Goal: Information Seeking & Learning: Check status

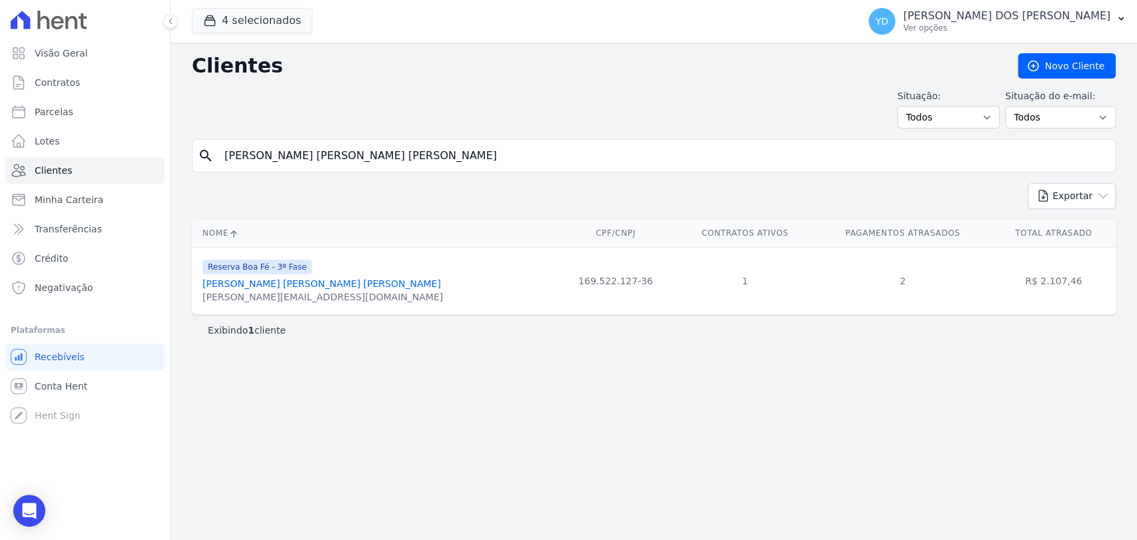
click at [239, 168] on input "Woodson Sahuan Rodrigues Mattos" at bounding box center [662, 156] width 893 height 27
type input "thiago da silva"
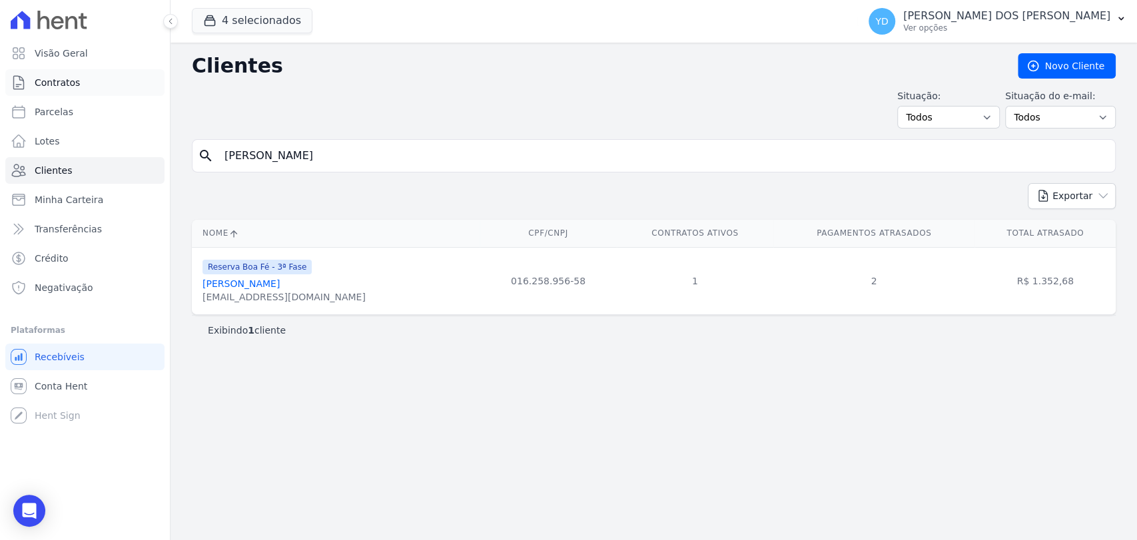
click at [123, 93] on link "Contratos" at bounding box center [84, 82] width 159 height 27
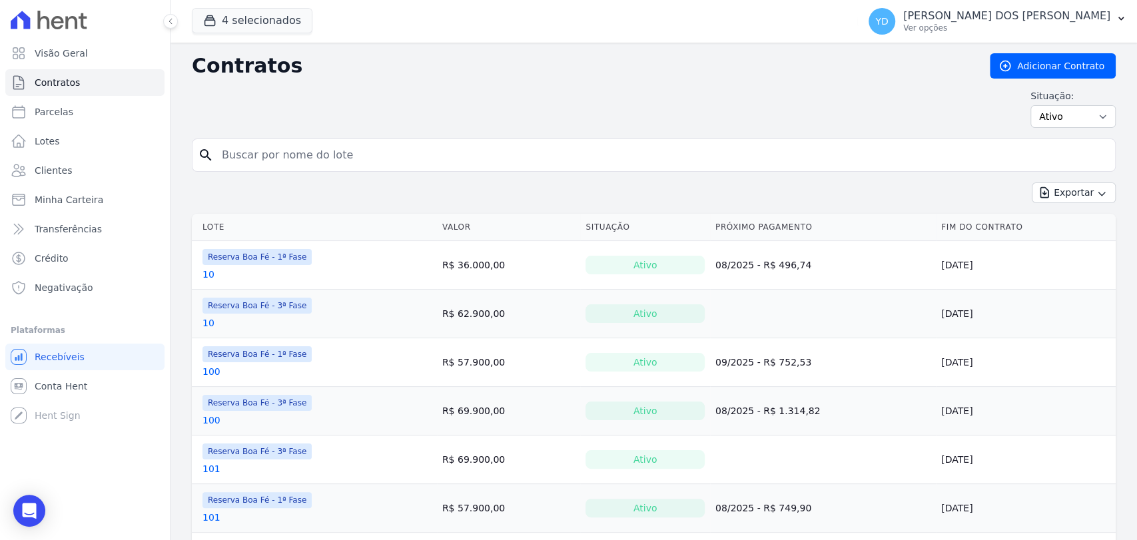
click at [272, 161] on input "search" at bounding box center [662, 155] width 896 height 27
type input "a8"
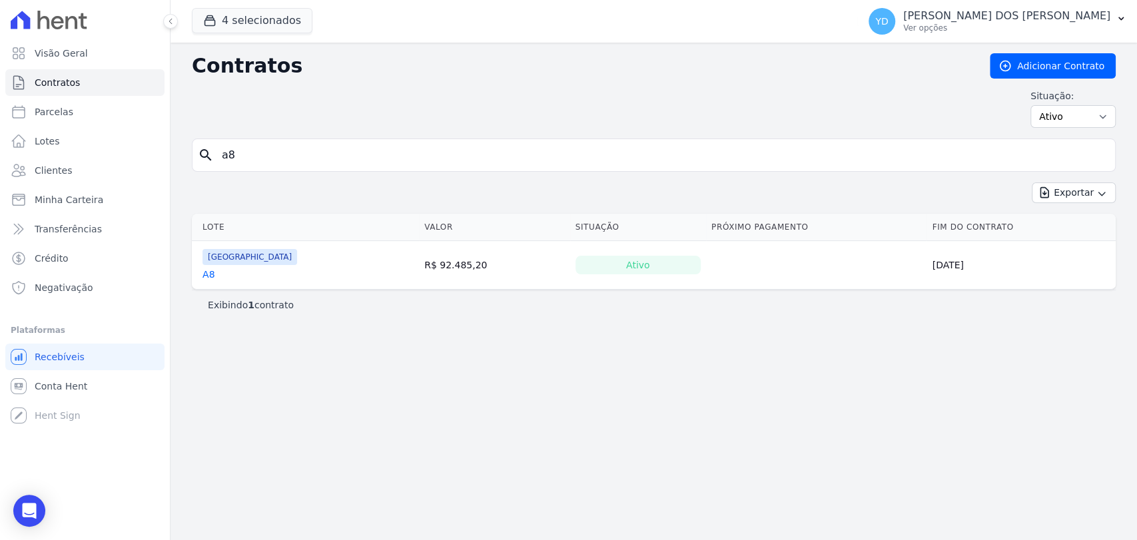
click at [214, 272] on div "A8" at bounding box center [250, 274] width 95 height 13
click at [210, 270] on link "A8" at bounding box center [209, 274] width 12 height 13
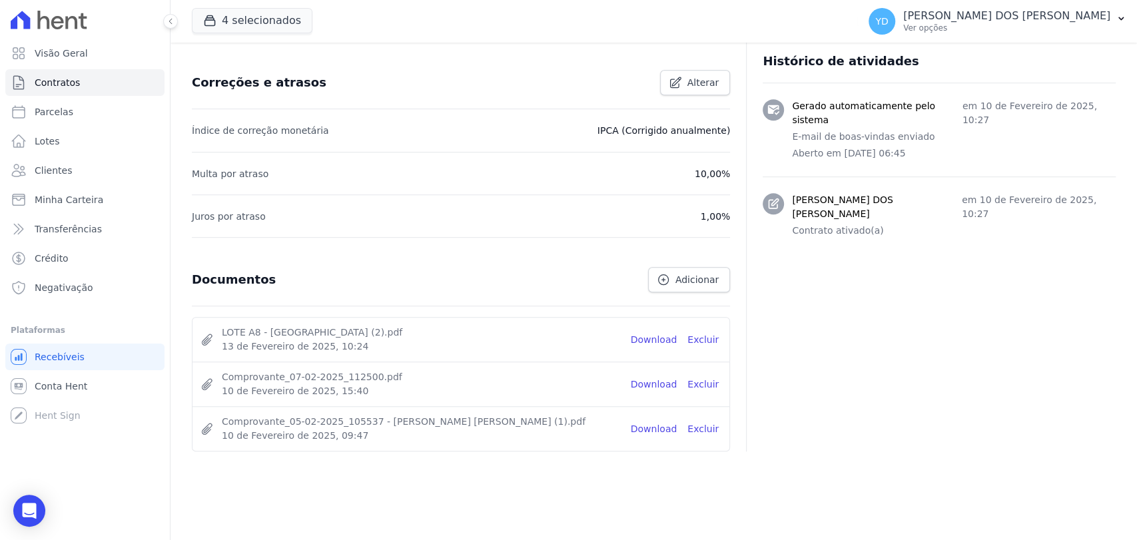
scroll to position [530, 0]
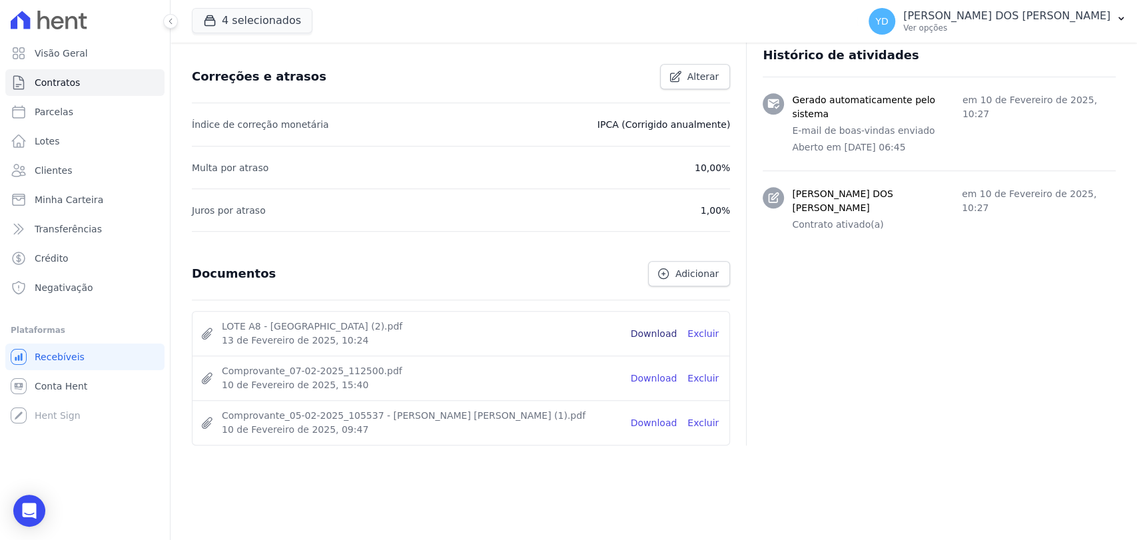
click at [675, 331] on link "Download" at bounding box center [654, 334] width 47 height 14
click at [133, 167] on link "Clientes" at bounding box center [84, 170] width 159 height 27
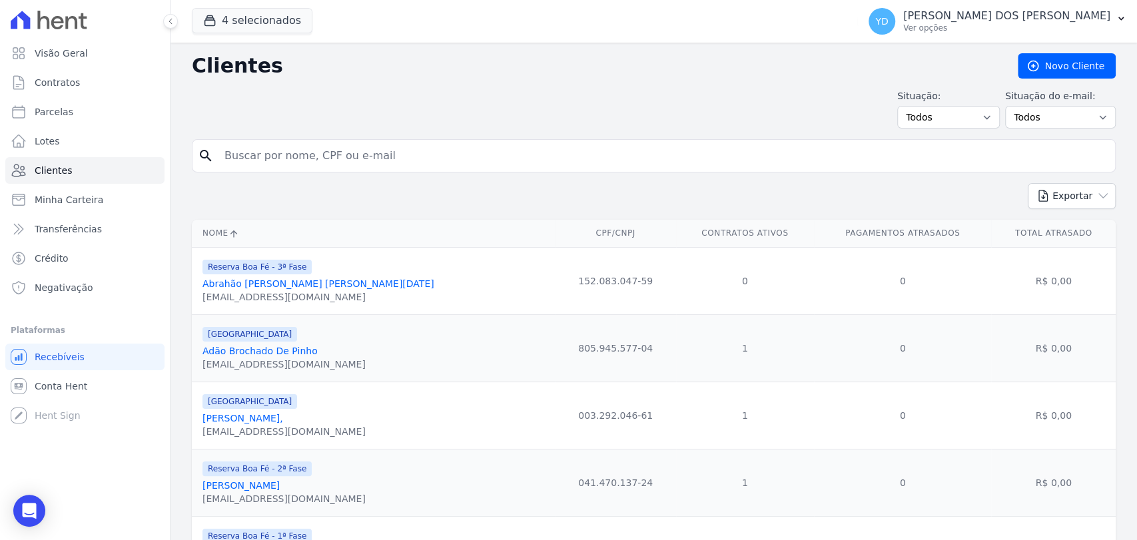
click at [436, 143] on input "search" at bounding box center [662, 156] width 893 height 27
type input "claudio"
click at [278, 286] on link "Claudio Benevenuto De Oliveira" at bounding box center [282, 283] width 158 height 11
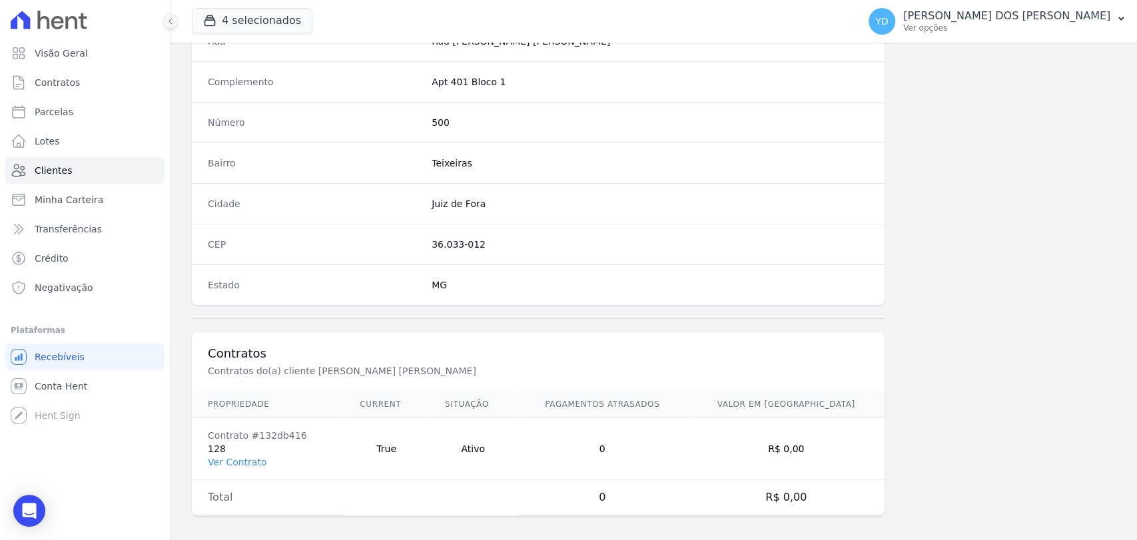
scroll to position [703, 0]
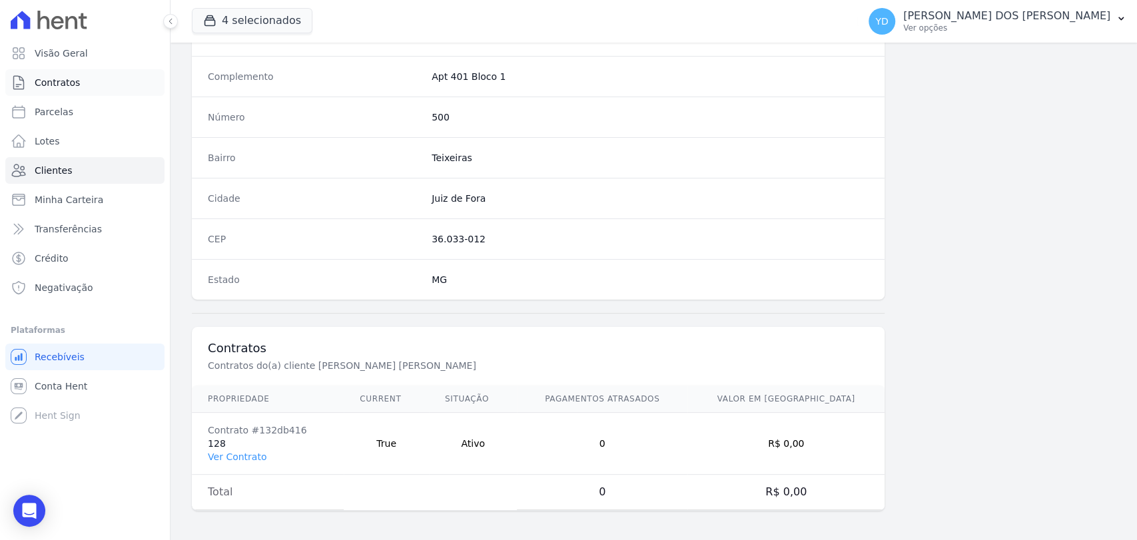
click at [81, 83] on link "Contratos" at bounding box center [84, 82] width 159 height 27
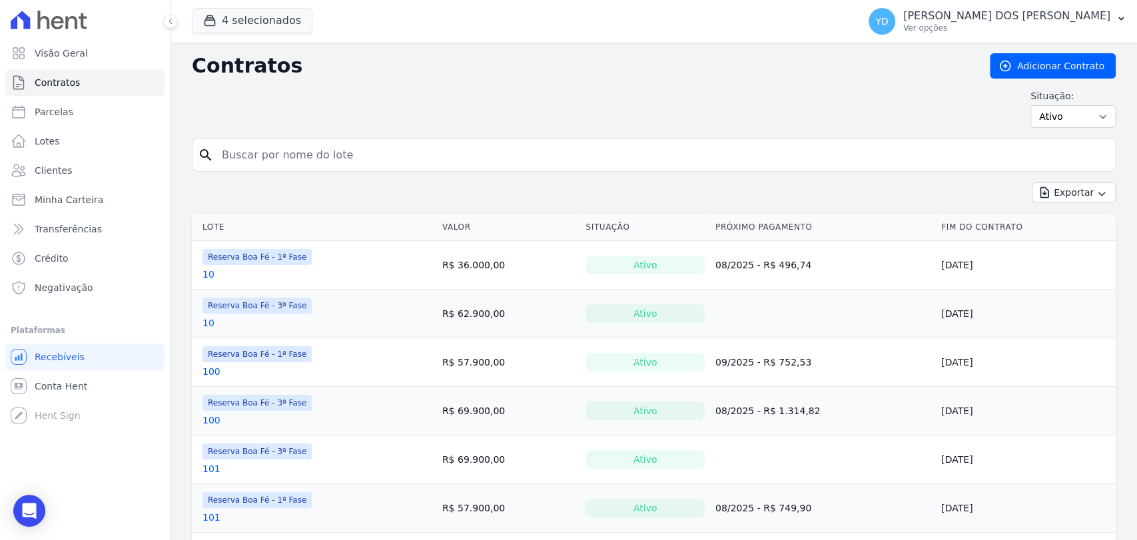
click at [366, 140] on div "search" at bounding box center [654, 155] width 924 height 33
click at [94, 169] on link "Clientes" at bounding box center [84, 170] width 159 height 27
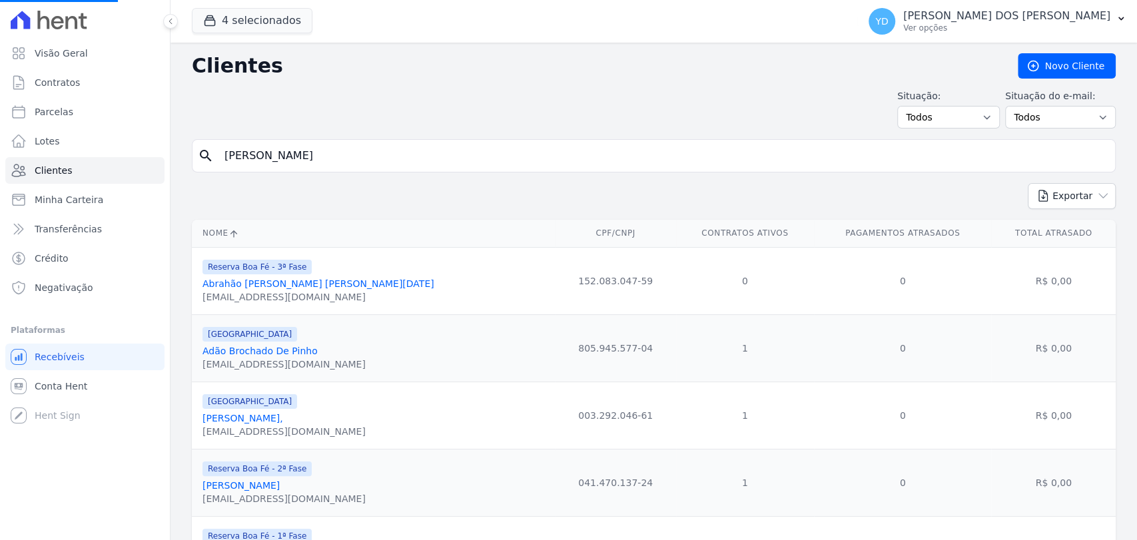
click at [436, 163] on input "claudio" at bounding box center [662, 156] width 893 height 27
click at [436, 163] on input "search" at bounding box center [662, 156] width 893 height 27
type input "eziel"
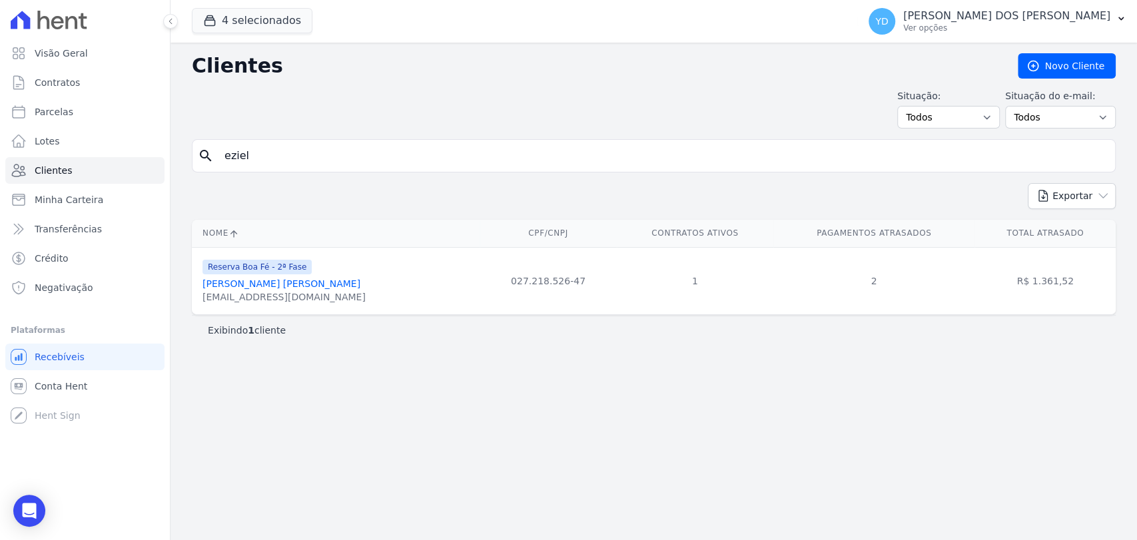
click at [272, 280] on link "Eziel Guilherme Da Silva" at bounding box center [282, 283] width 158 height 11
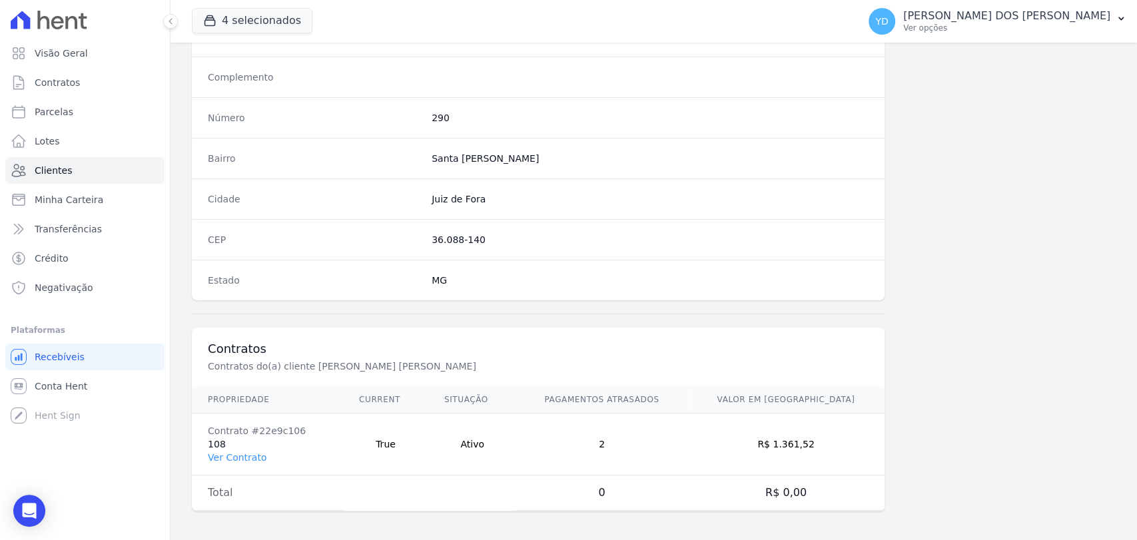
scroll to position [703, 0]
click at [238, 452] on link "Ver Contrato" at bounding box center [237, 457] width 59 height 11
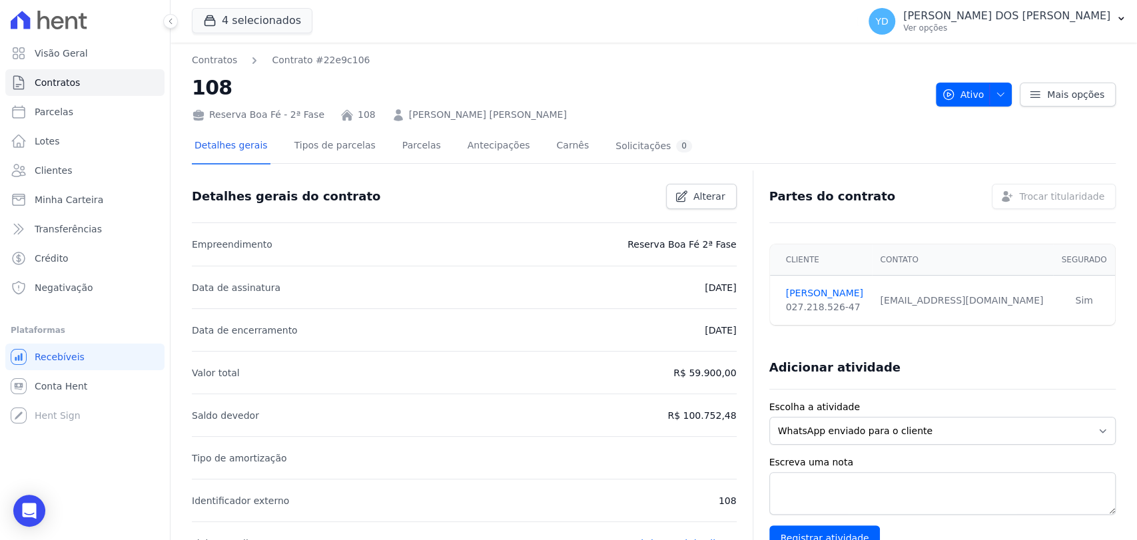
click at [380, 157] on div "Detalhes gerais Tipos de parcelas Parcelas Antecipações Carnês Solicitações 0" at bounding box center [443, 146] width 503 height 35
click at [400, 151] on link "Parcelas" at bounding box center [422, 146] width 44 height 35
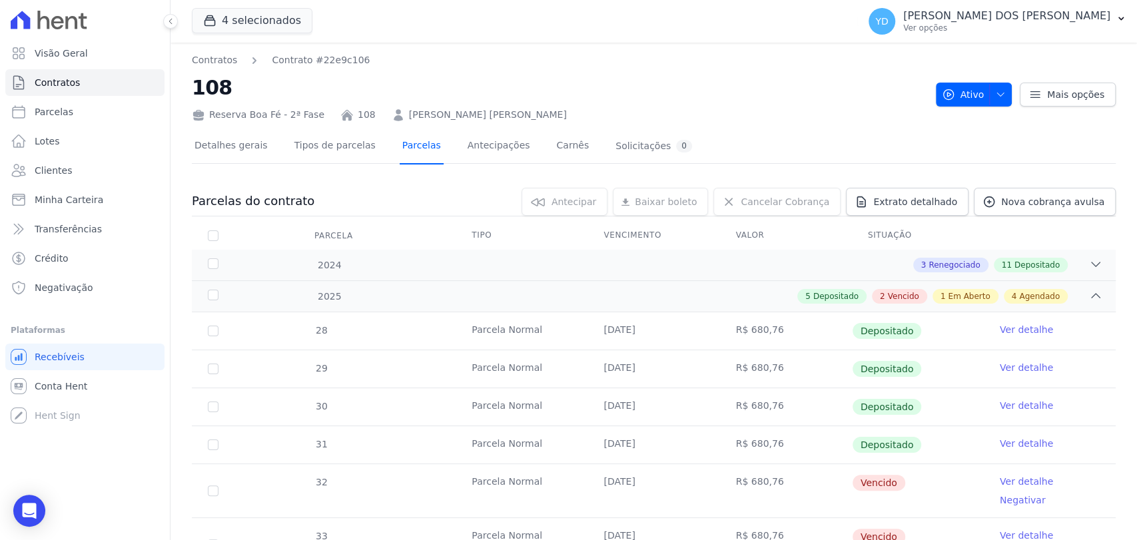
click at [400, 135] on link "Parcelas" at bounding box center [422, 146] width 44 height 35
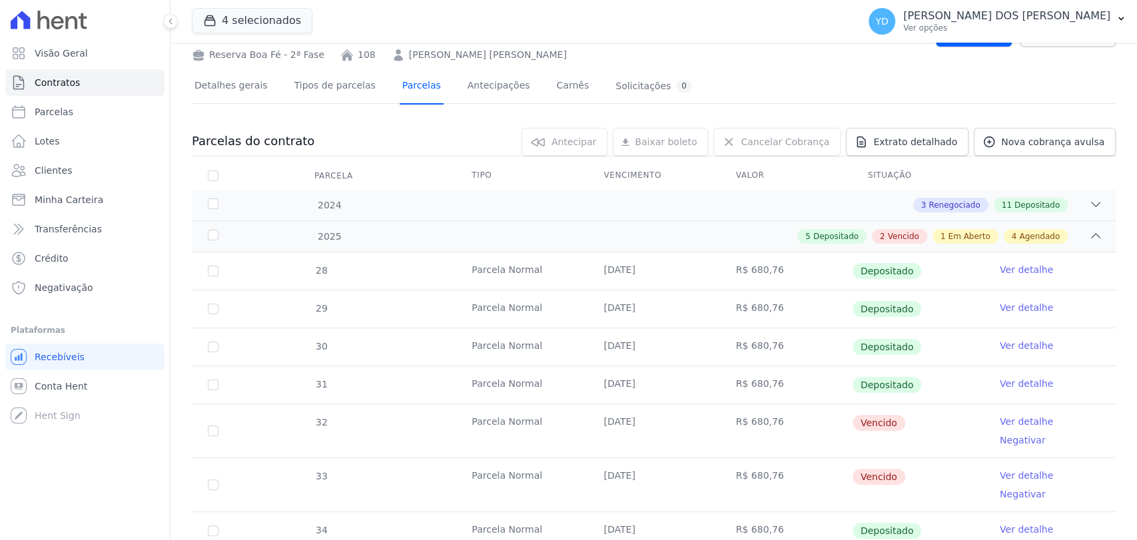
scroll to position [296, 0]
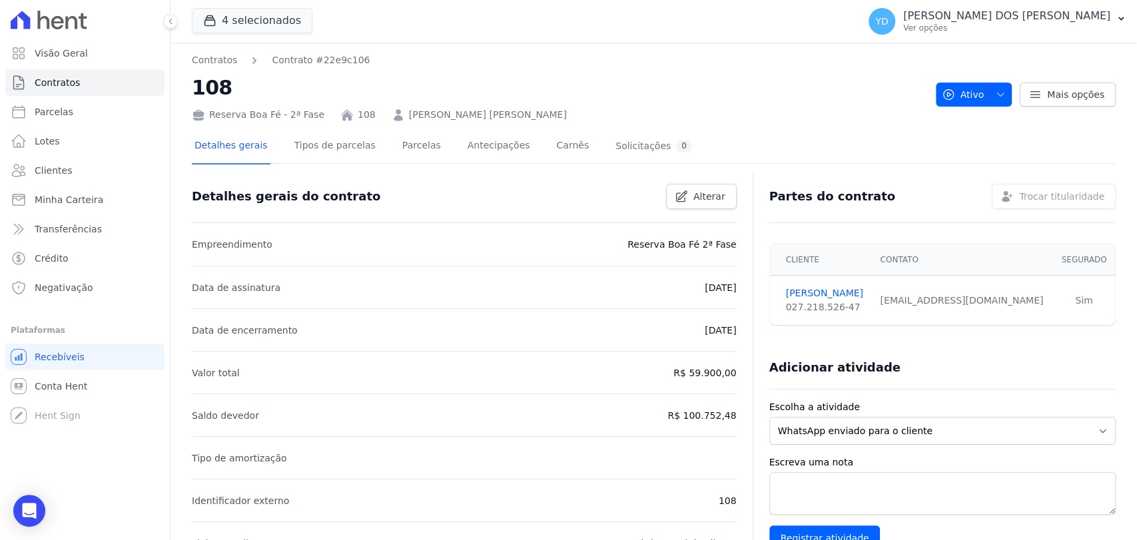
click at [667, 133] on div "Detalhes gerais Tipos de parcelas Parcelas Antecipações Carnês Solicitações 0" at bounding box center [654, 146] width 924 height 33
click at [380, 156] on div "Detalhes gerais Tipos de parcelas Parcelas Antecipações Carnês Solicitações 0" at bounding box center [443, 146] width 503 height 35
click at [381, 156] on div "Detalhes gerais Tipos de parcelas Parcelas Antecipações Carnês Solicitações 0" at bounding box center [443, 146] width 503 height 35
click at [400, 155] on link "Parcelas" at bounding box center [422, 146] width 44 height 35
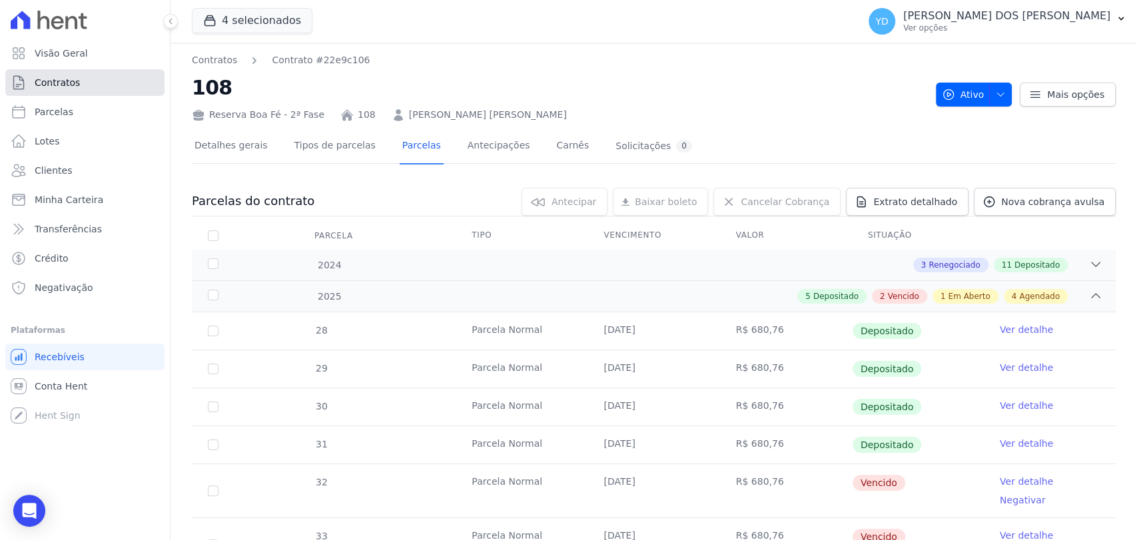
click at [130, 83] on link "Contratos" at bounding box center [84, 82] width 159 height 27
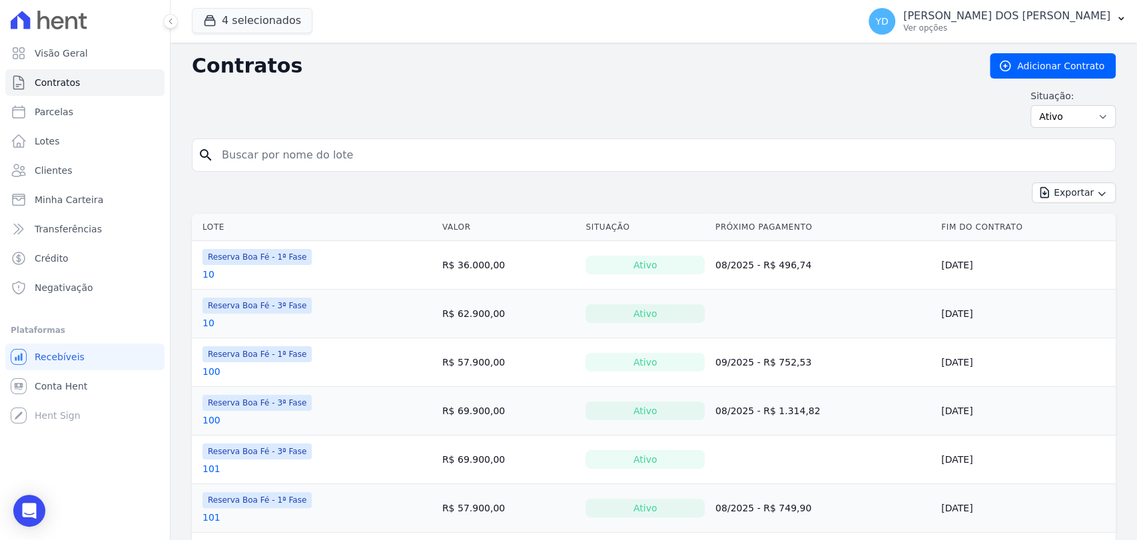
click at [264, 139] on div "search" at bounding box center [654, 155] width 924 height 33
click at [275, 147] on input "search" at bounding box center [662, 155] width 896 height 27
type input "128"
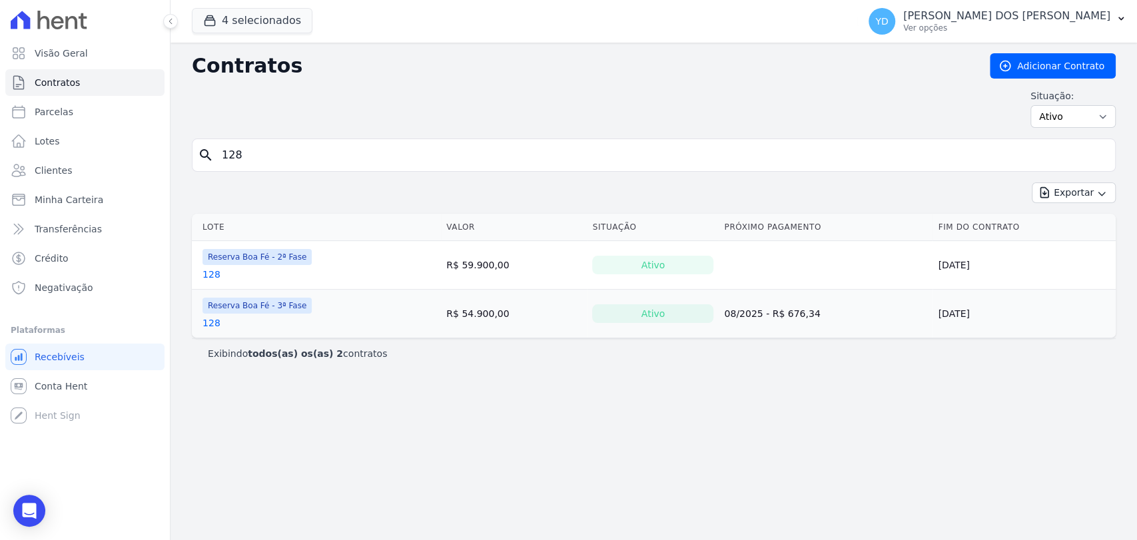
click at [208, 265] on div "Reserva Boa Fé - 2ª Fase 128" at bounding box center [257, 265] width 109 height 32
click at [213, 272] on link "128" at bounding box center [212, 274] width 18 height 13
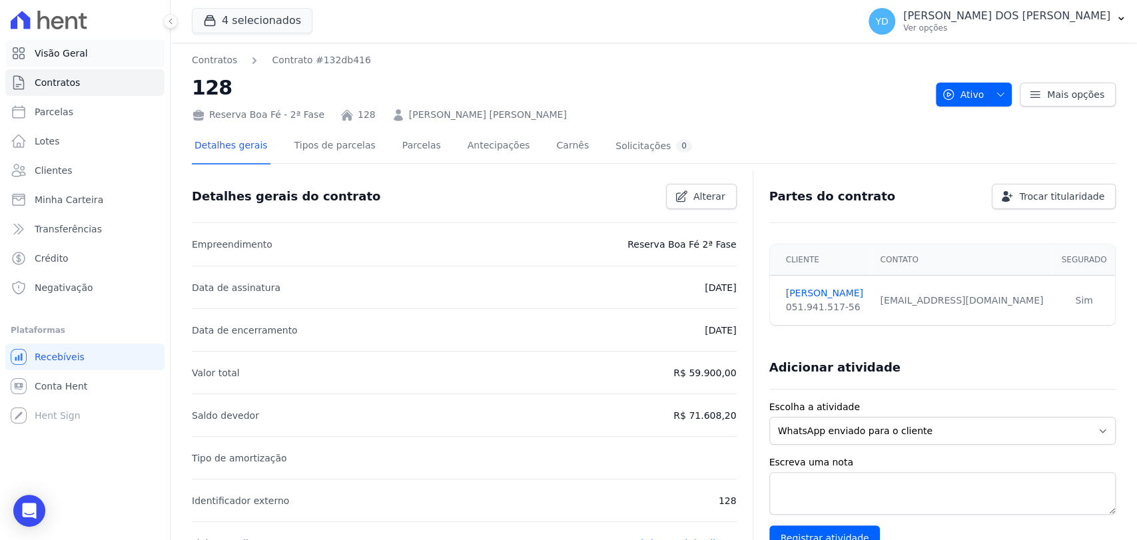
click at [96, 53] on link "Visão Geral" at bounding box center [84, 53] width 159 height 27
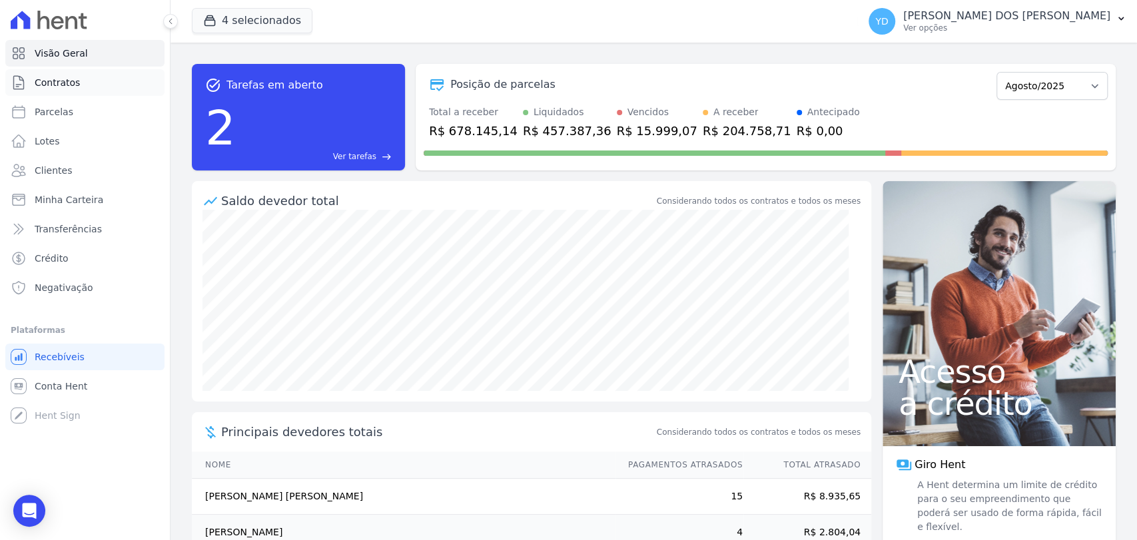
click at [75, 85] on span "Contratos" at bounding box center [57, 82] width 45 height 13
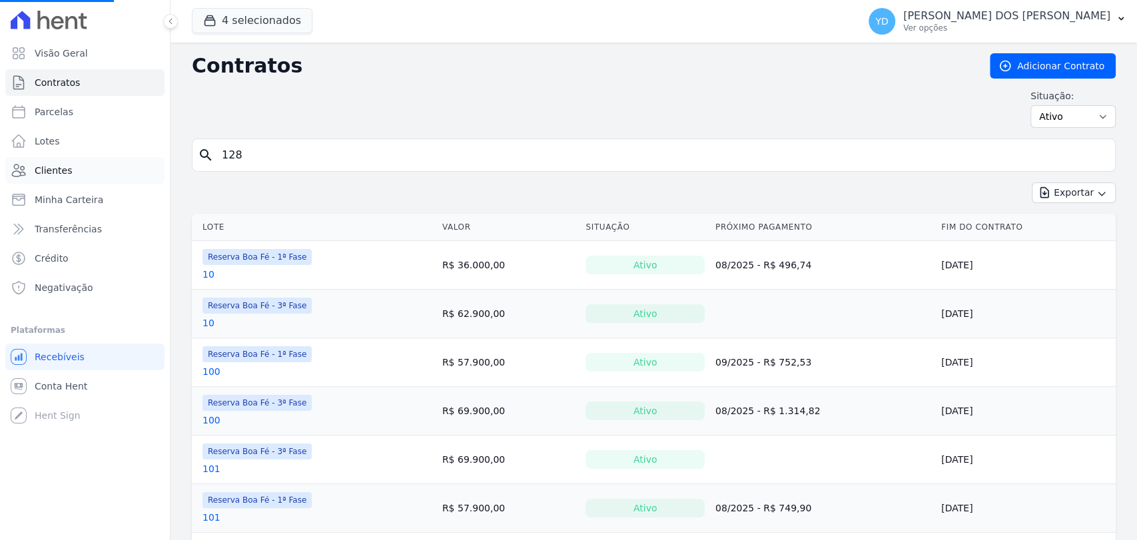
click at [93, 157] on link "Clientes" at bounding box center [84, 170] width 159 height 27
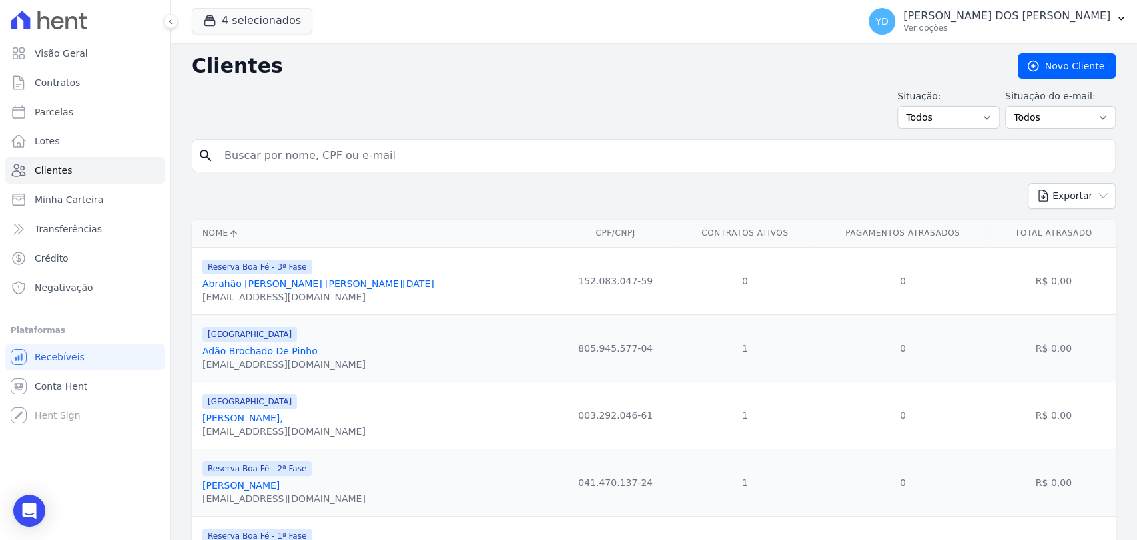
click at [298, 155] on input "search" at bounding box center [662, 156] width 893 height 27
type input "ana paula"
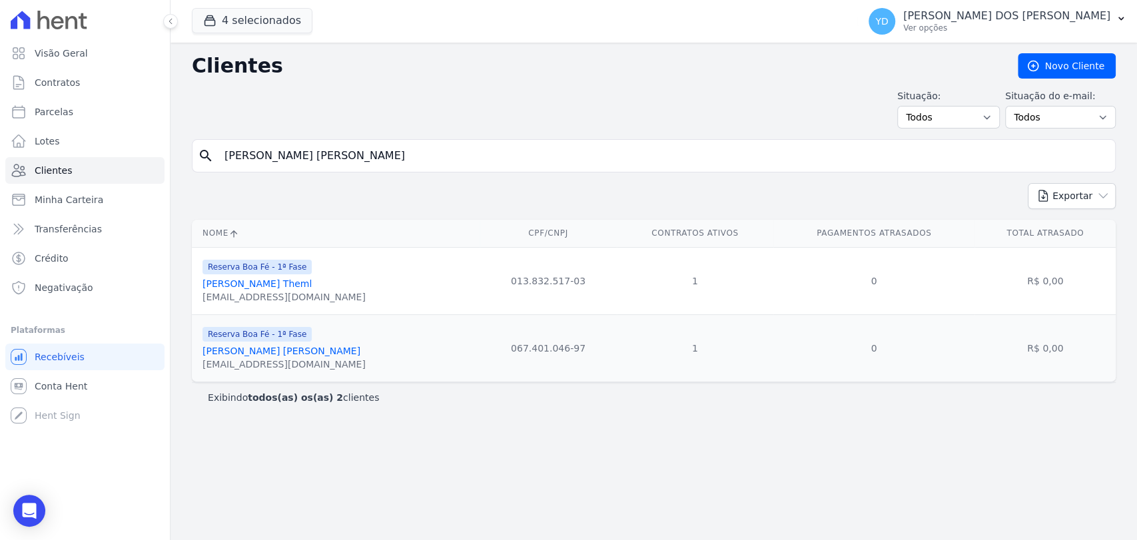
click at [298, 284] on link "Ana Paula De Abreu Theml" at bounding box center [257, 283] width 109 height 11
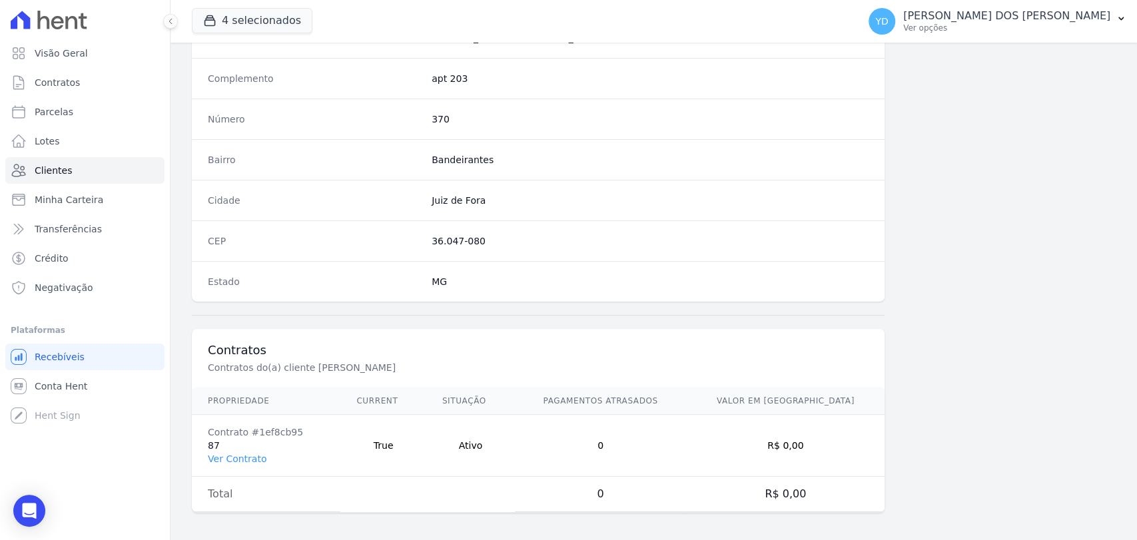
scroll to position [703, 0]
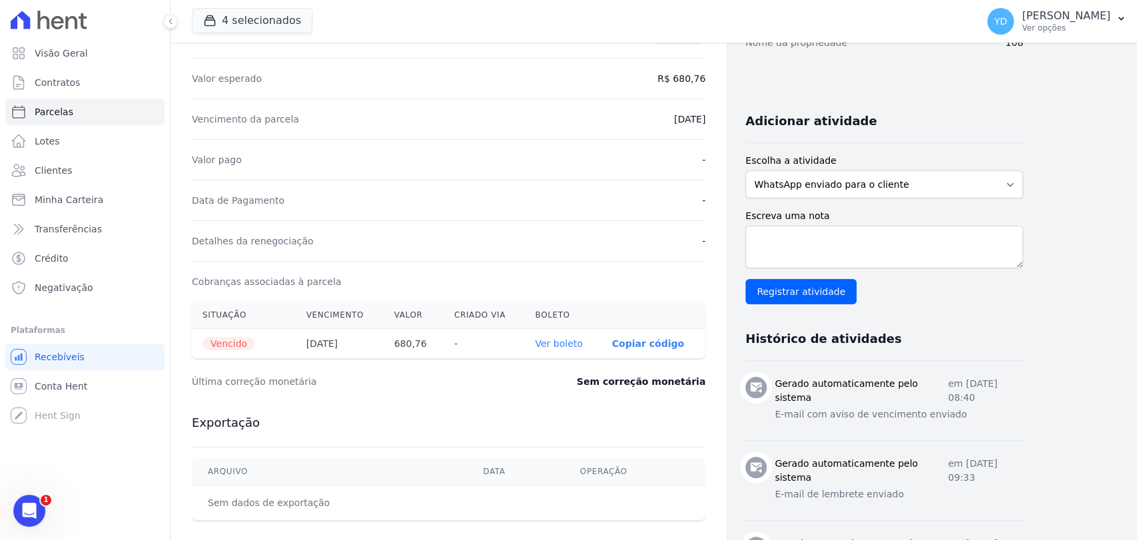
scroll to position [296, 0]
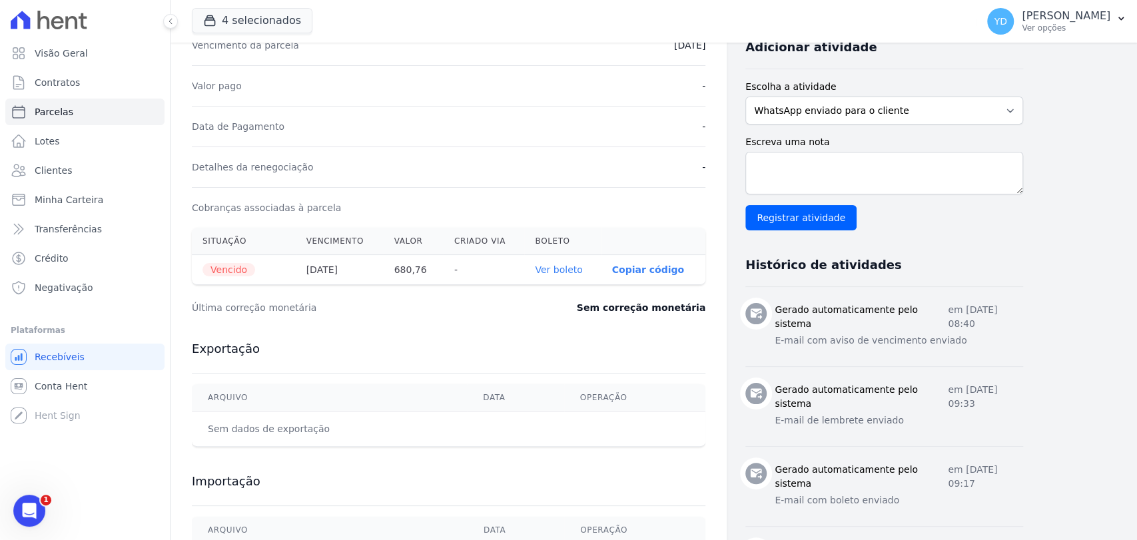
click at [576, 270] on link "Ver boleto" at bounding box center [558, 269] width 47 height 11
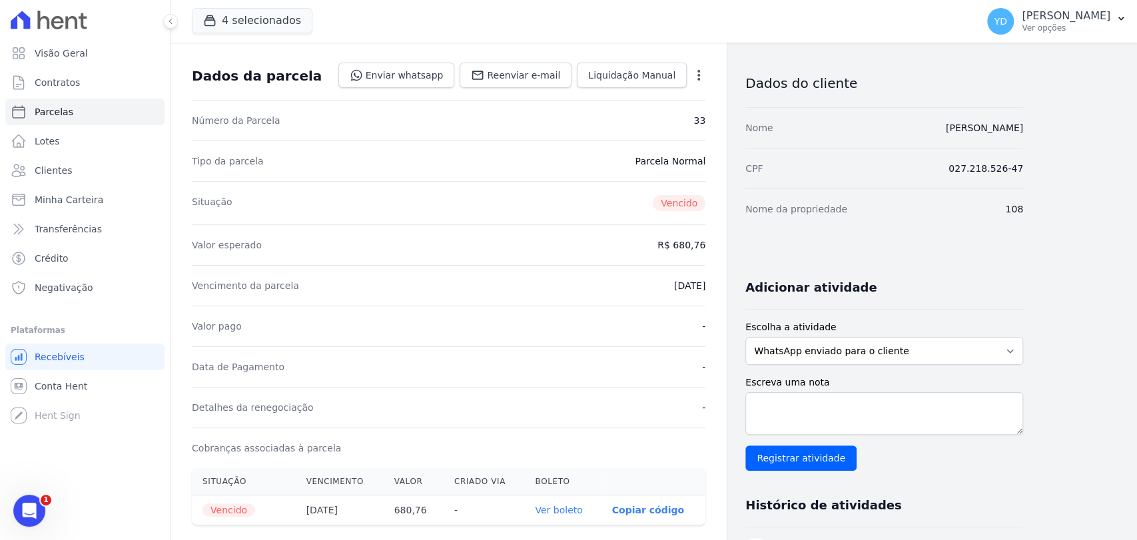
scroll to position [222, 0]
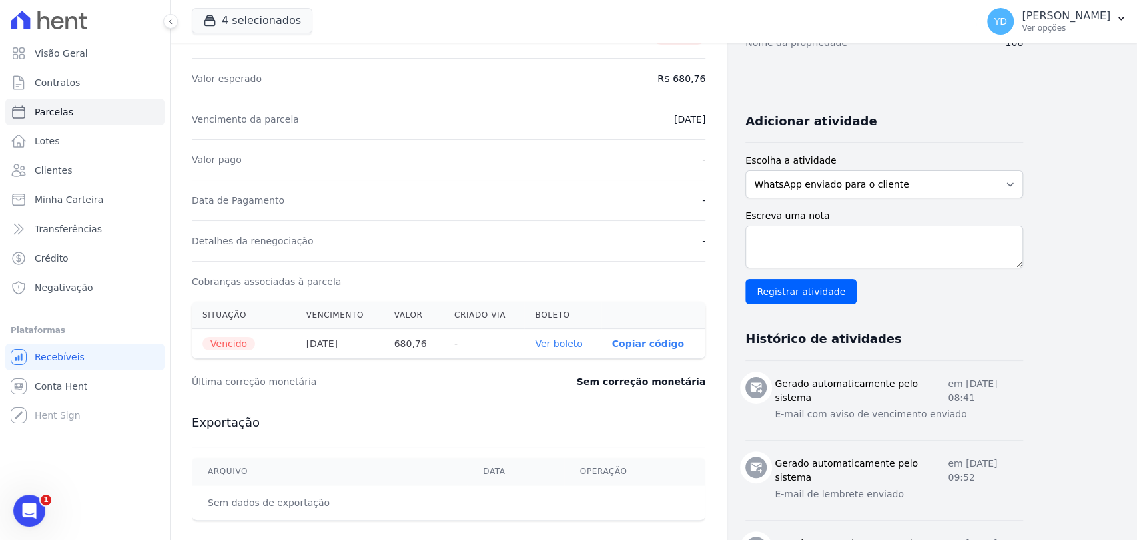
click at [544, 339] on link "Ver boleto" at bounding box center [558, 343] width 47 height 11
